Goal: Information Seeking & Learning: Learn about a topic

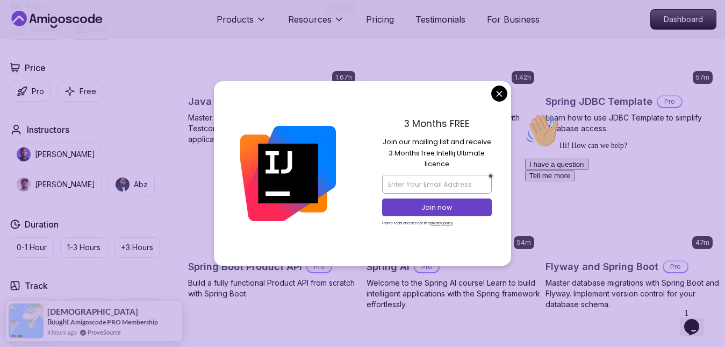
scroll to position [853, 0]
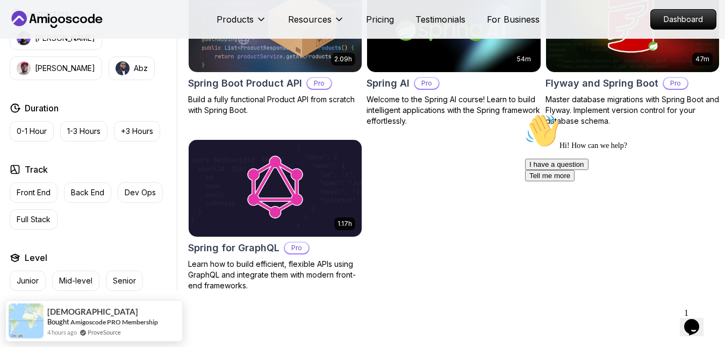
click at [501, 96] on body "Products Resources Pricing Testimonials For Business Dashboard Products Resourc…" at bounding box center [362, 6] width 725 height 1719
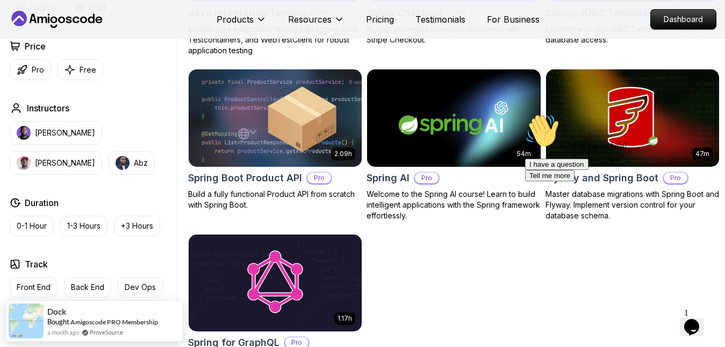
scroll to position [756, 0]
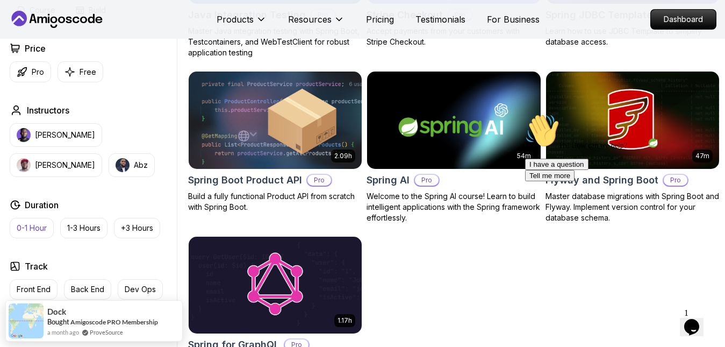
click at [25, 228] on p "0-1 Hour" at bounding box center [32, 227] width 30 height 11
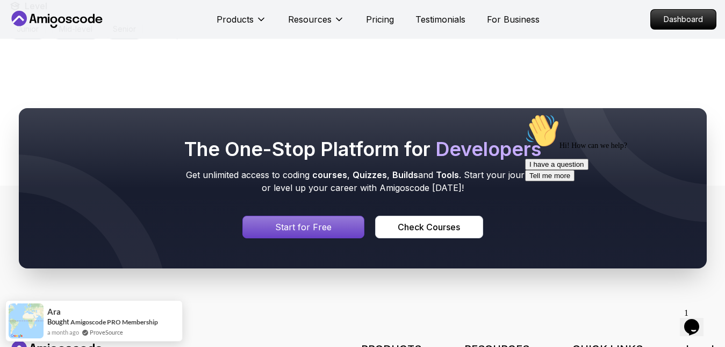
scroll to position [747, 0]
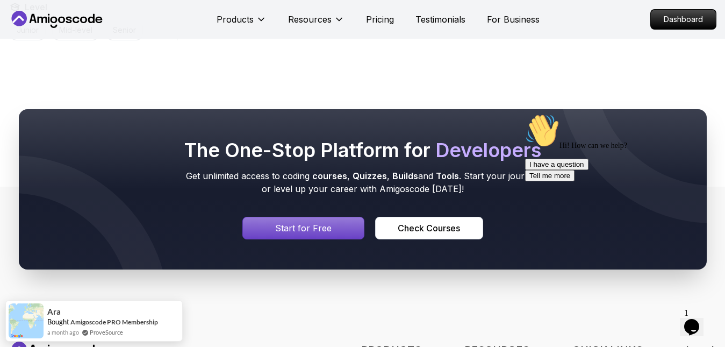
click at [321, 220] on div "Signin page" at bounding box center [303, 227] width 121 height 21
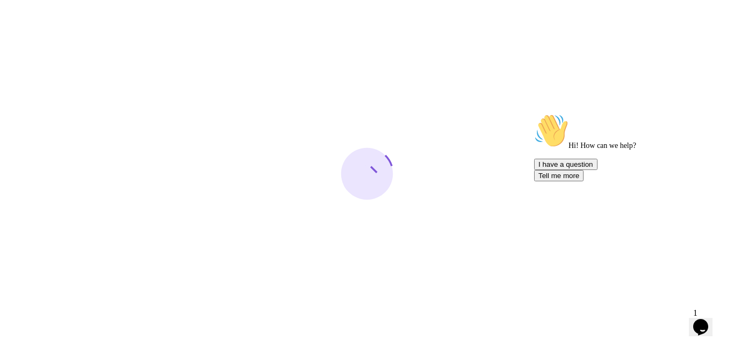
click at [465, 219] on div at bounding box center [367, 173] width 734 height 347
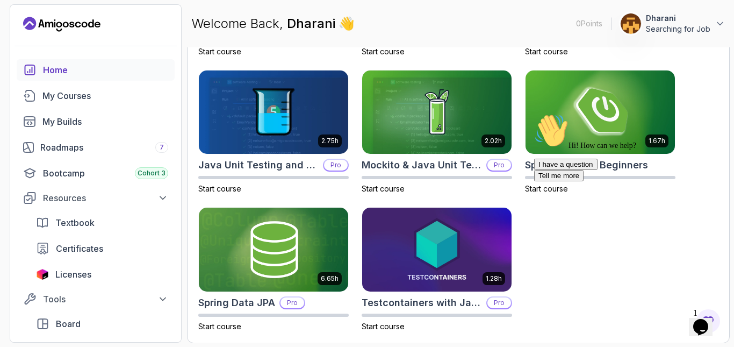
scroll to position [457, 0]
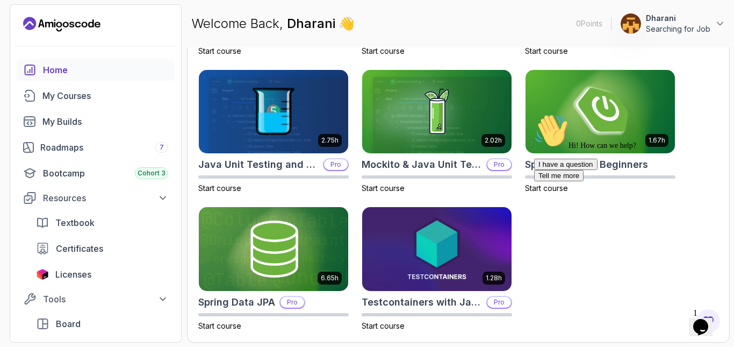
click at [614, 121] on div "Hi! How can we help? I have a question Tell me more" at bounding box center [630, 147] width 193 height 68
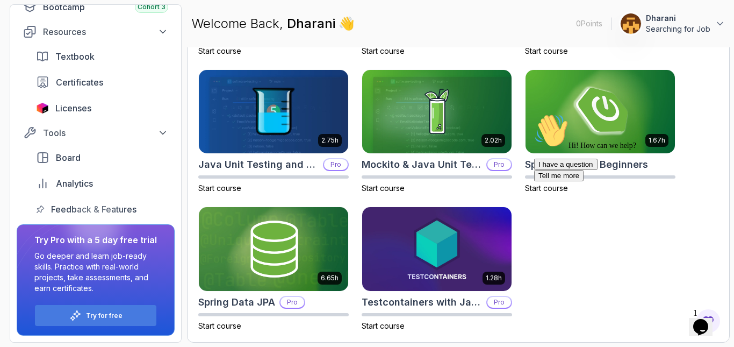
scroll to position [0, 0]
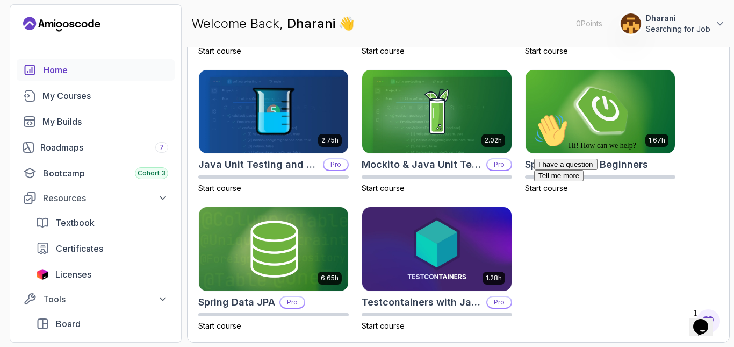
click at [596, 142] on div "Hi! How can we help? I have a question Tell me more" at bounding box center [630, 147] width 193 height 68
click at [573, 181] on div "I have a question Tell me more" at bounding box center [630, 169] width 193 height 23
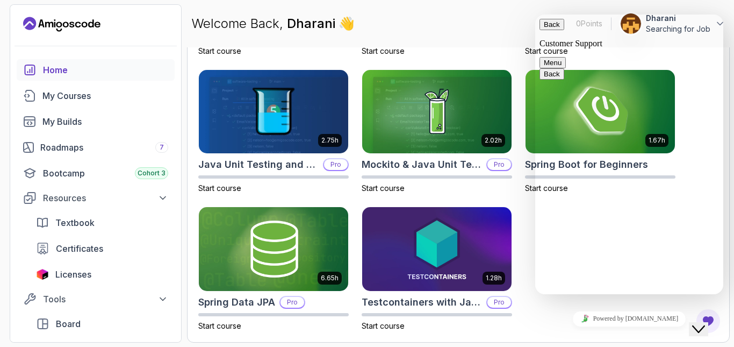
click at [548, 27] on button "Back" at bounding box center [551, 24] width 25 height 11
click at [532, 46] on main "Welcome Back, [PERSON_NAME] 👋 0 Points 1 Dharani Searching for Job Try Pro with…" at bounding box center [458, 173] width 543 height 338
click at [504, 31] on div "Welcome Back, Dharani 👋 0 Points 1 Dharani Searching for Job" at bounding box center [458, 23] width 543 height 39
click at [529, 121] on img at bounding box center [600, 112] width 157 height 88
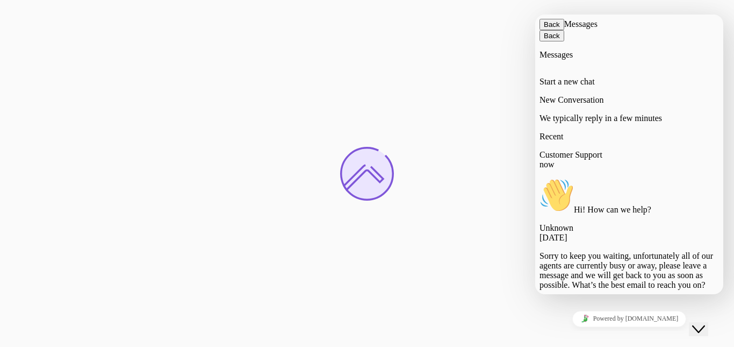
click at [546, 30] on div "Back Messages" at bounding box center [628, 24] width 179 height 11
click at [546, 30] on button "Back" at bounding box center [551, 24] width 25 height 11
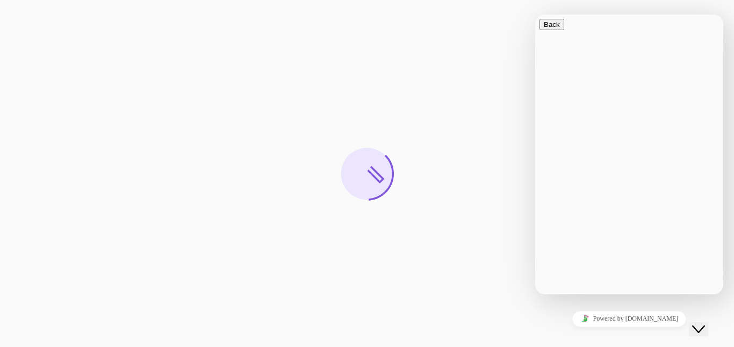
click at [506, 167] on div at bounding box center [367, 173] width 734 height 347
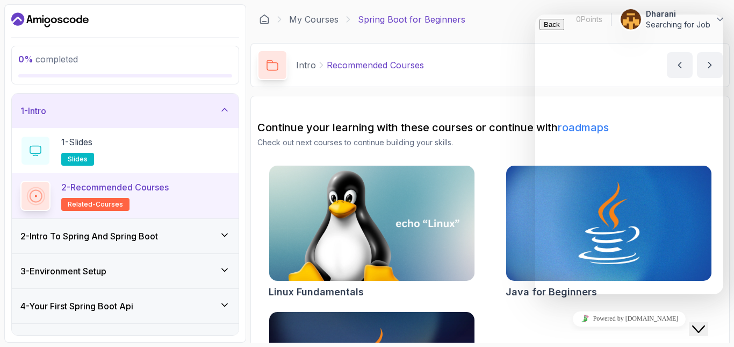
click at [705, 325] on icon "$i18n('chat', 'chat_widget')" at bounding box center [698, 329] width 13 height 8
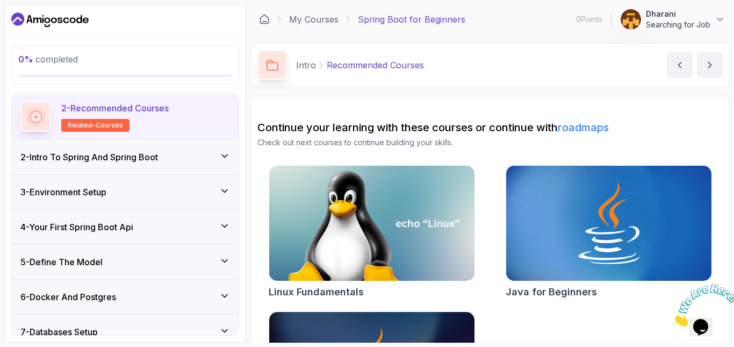
scroll to position [82, 0]
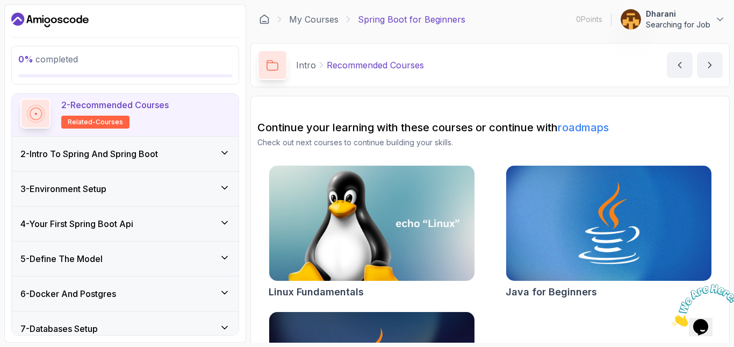
click at [168, 166] on div "2 - Intro To Spring And Spring Boot" at bounding box center [125, 153] width 227 height 34
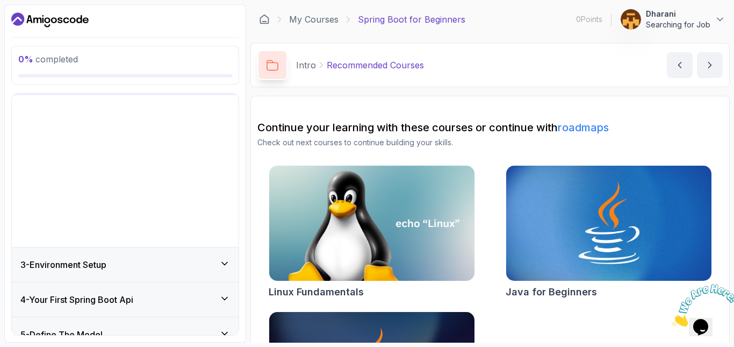
scroll to position [43, 0]
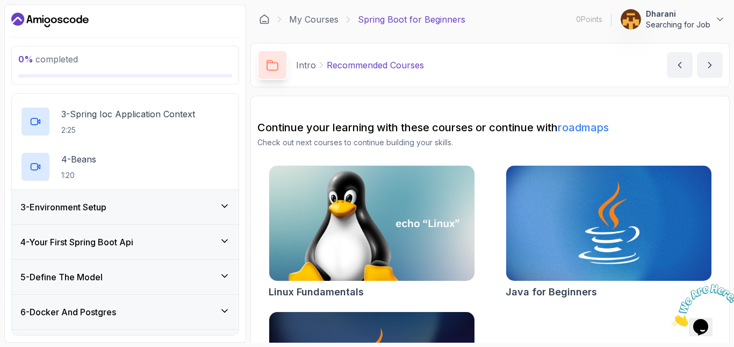
click at [172, 206] on div "3 - Environment Setup" at bounding box center [125, 206] width 210 height 13
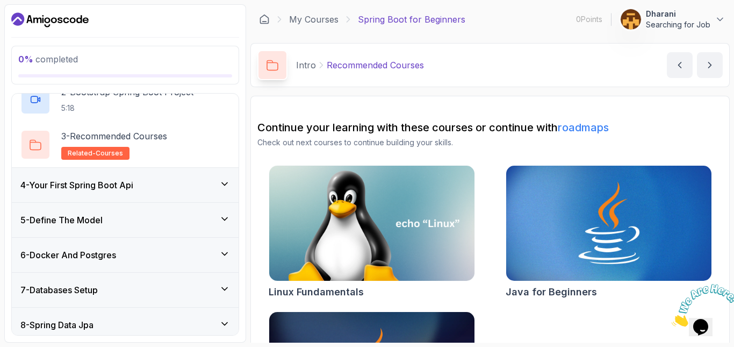
scroll to position [172, 0]
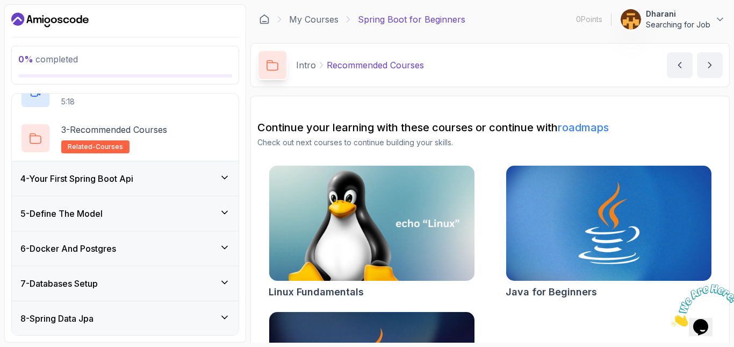
click at [177, 164] on div "4 - Your First Spring Boot Api" at bounding box center [125, 178] width 227 height 34
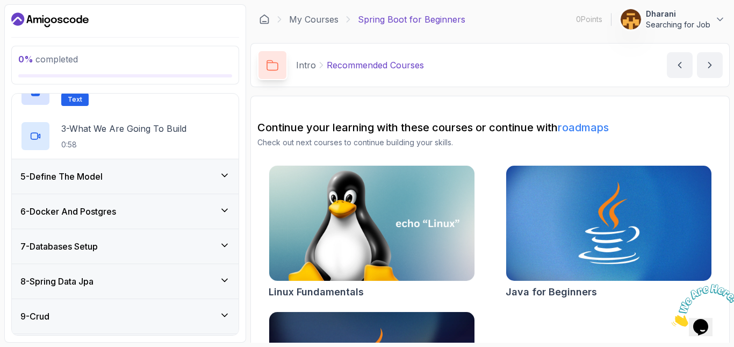
click at [152, 176] on div "5 - Define The Model" at bounding box center [125, 176] width 210 height 13
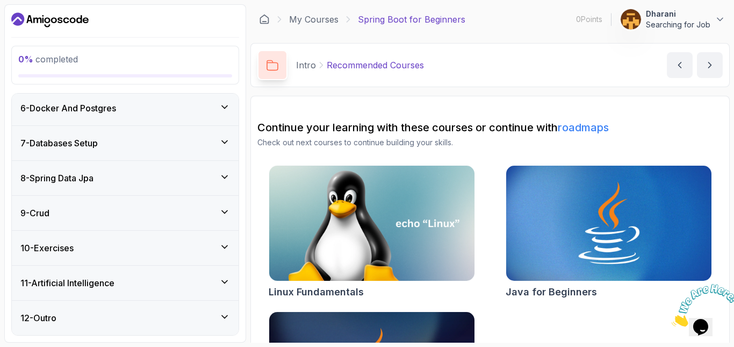
scroll to position [268, 0]
click at [139, 209] on div "9 - Crud" at bounding box center [125, 212] width 210 height 13
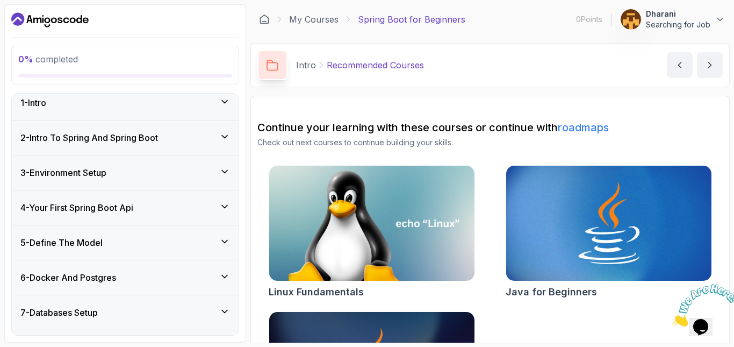
scroll to position [0, 0]
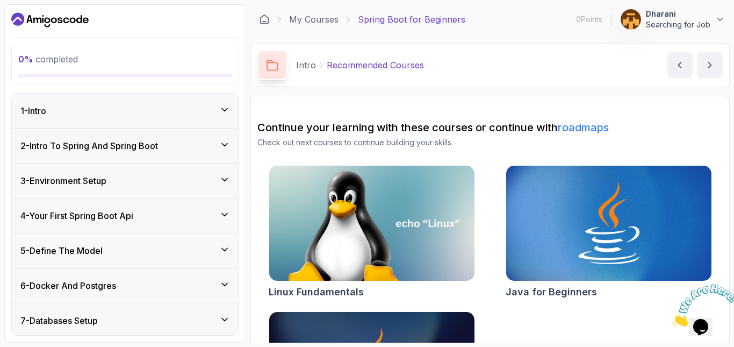
click at [184, 109] on div "1 - Intro" at bounding box center [125, 110] width 210 height 13
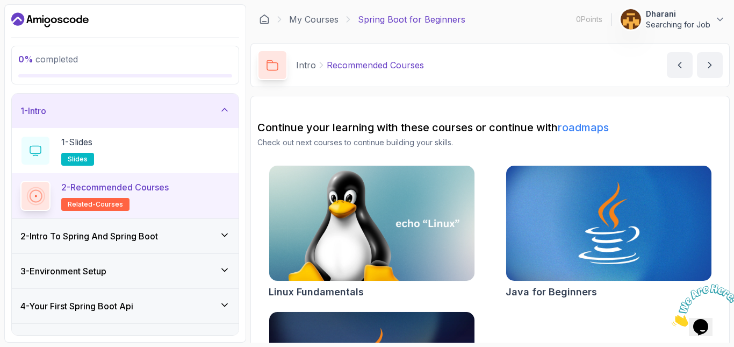
click at [217, 109] on div "1 - Intro" at bounding box center [125, 110] width 210 height 13
